Goal: Task Accomplishment & Management: Manage account settings

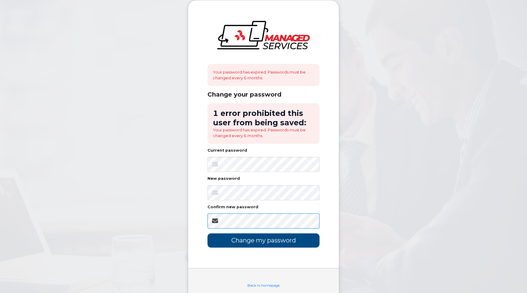
click at [207, 233] on input "Change my password" at bounding box center [263, 240] width 112 height 14
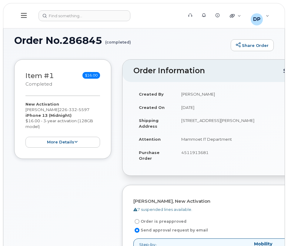
select select
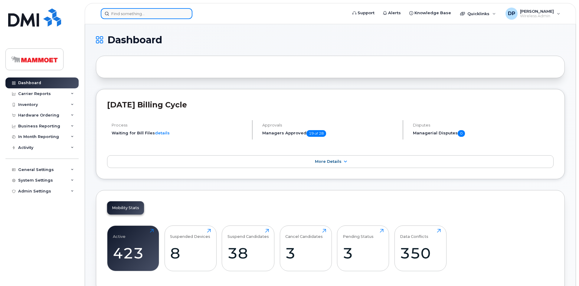
click at [133, 16] on input at bounding box center [147, 13] width 92 height 11
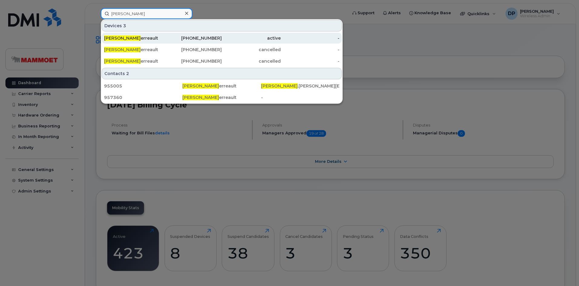
type input "patrick p"
